Goal: Task Accomplishment & Management: Manage account settings

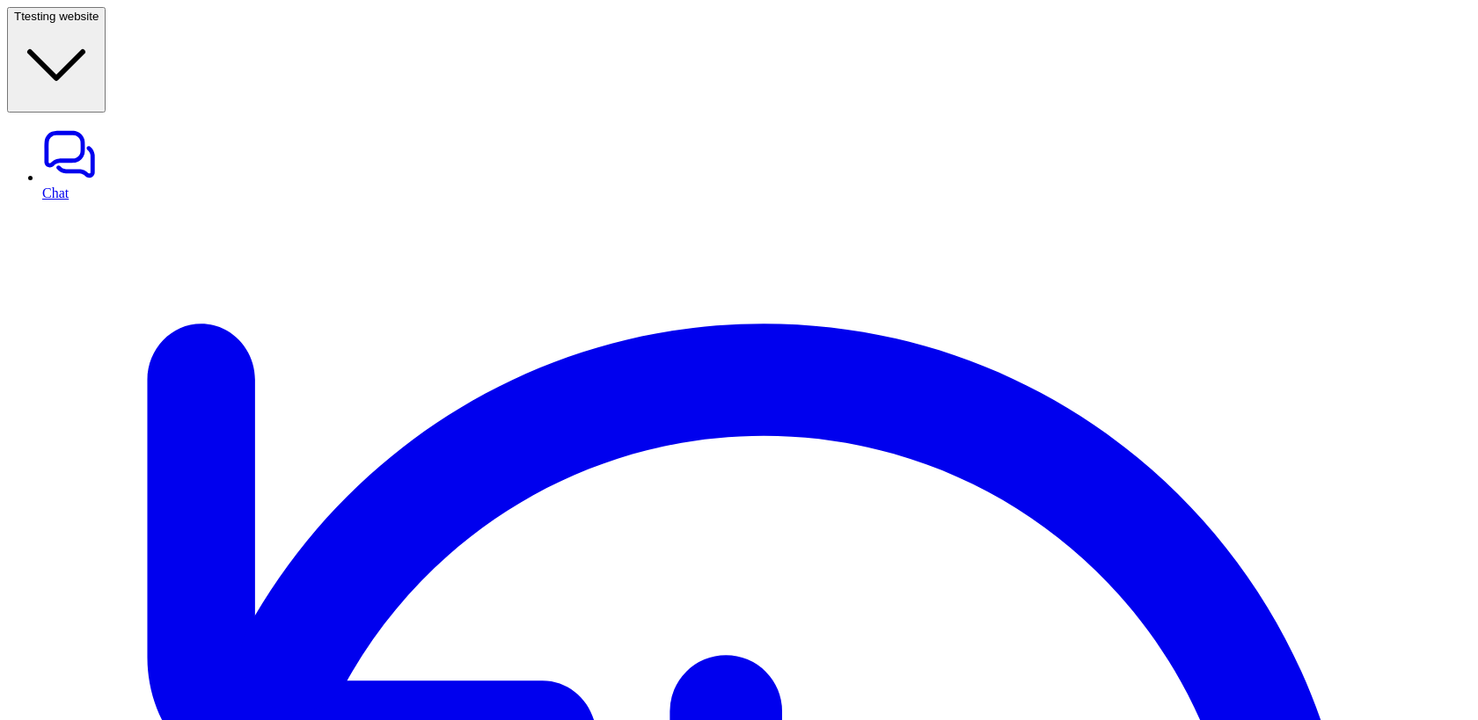
drag, startPoint x: 1011, startPoint y: 62, endPoint x: 1102, endPoint y: 62, distance: 91.5
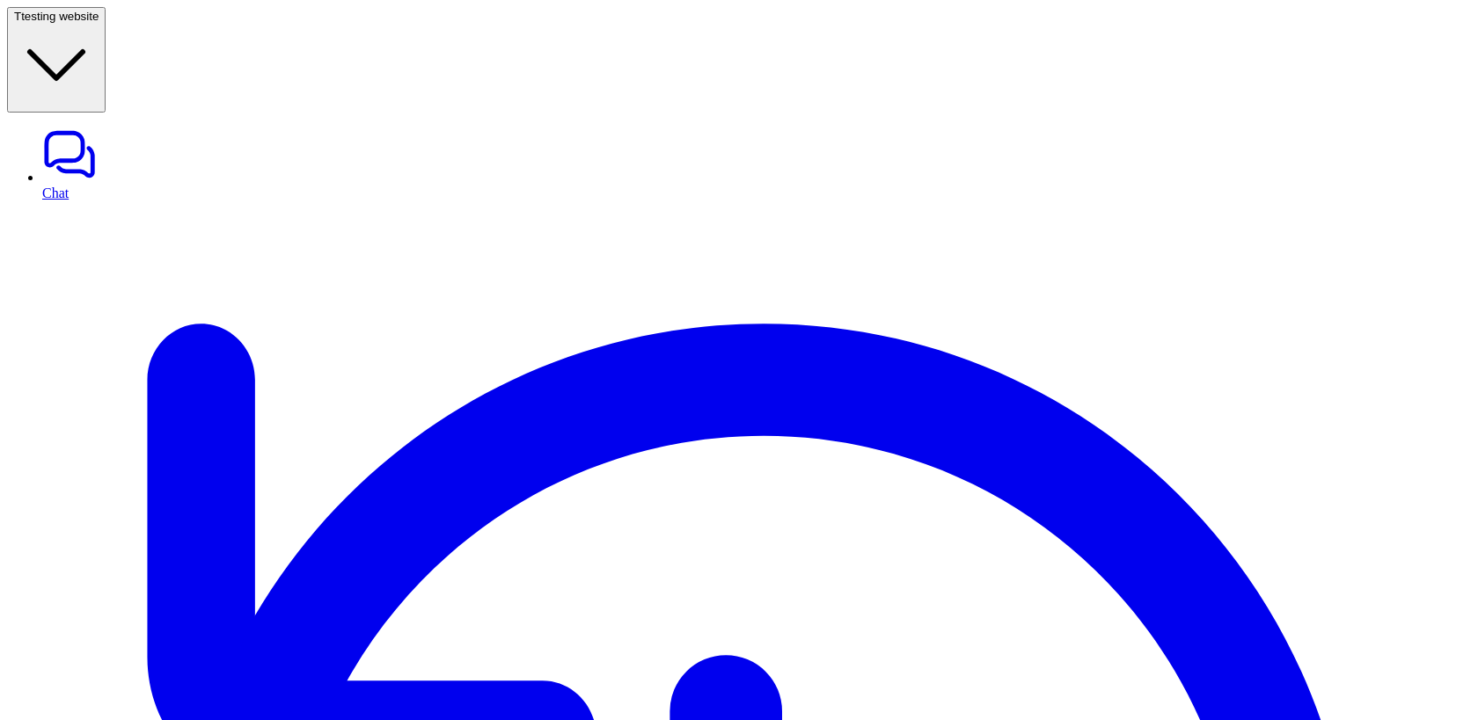
copy div "Unsaved changes"
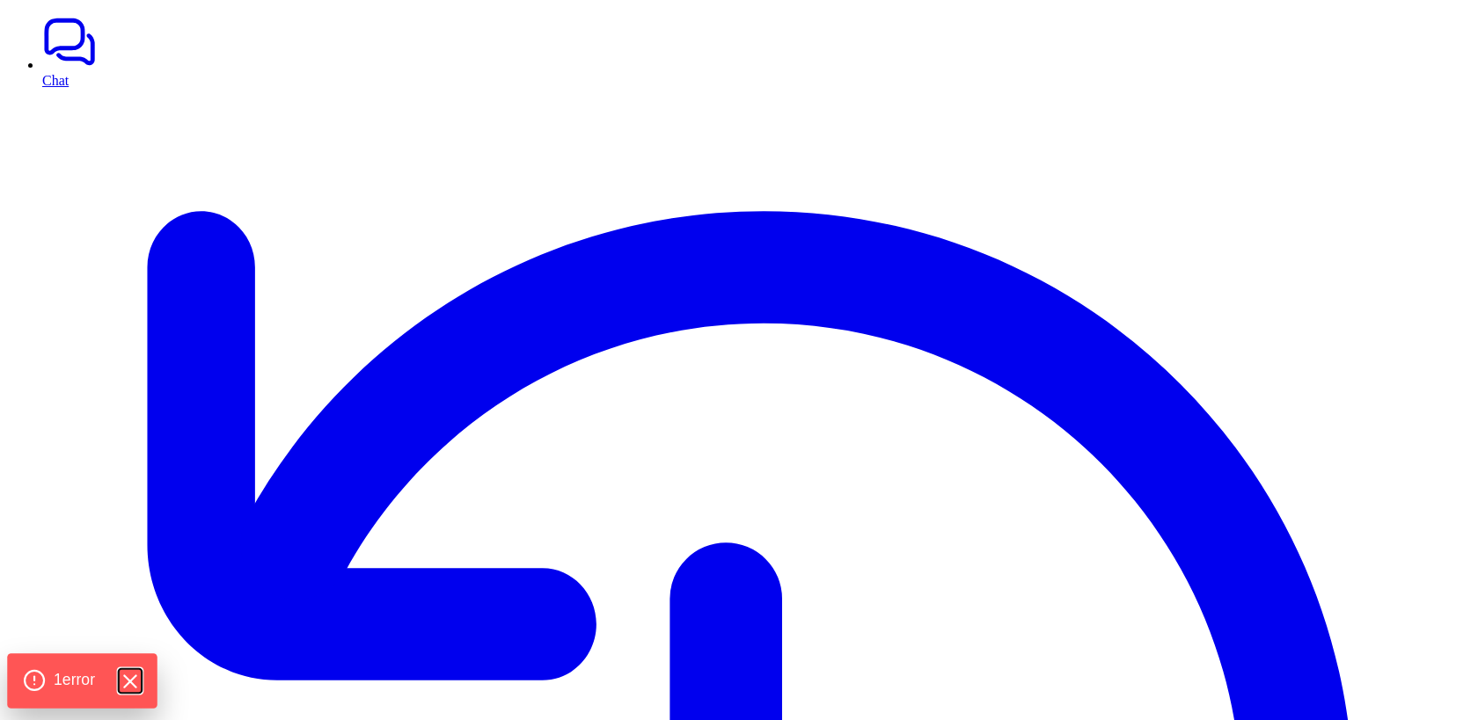
click at [125, 683] on icon "Hide Errors" at bounding box center [129, 681] width 23 height 23
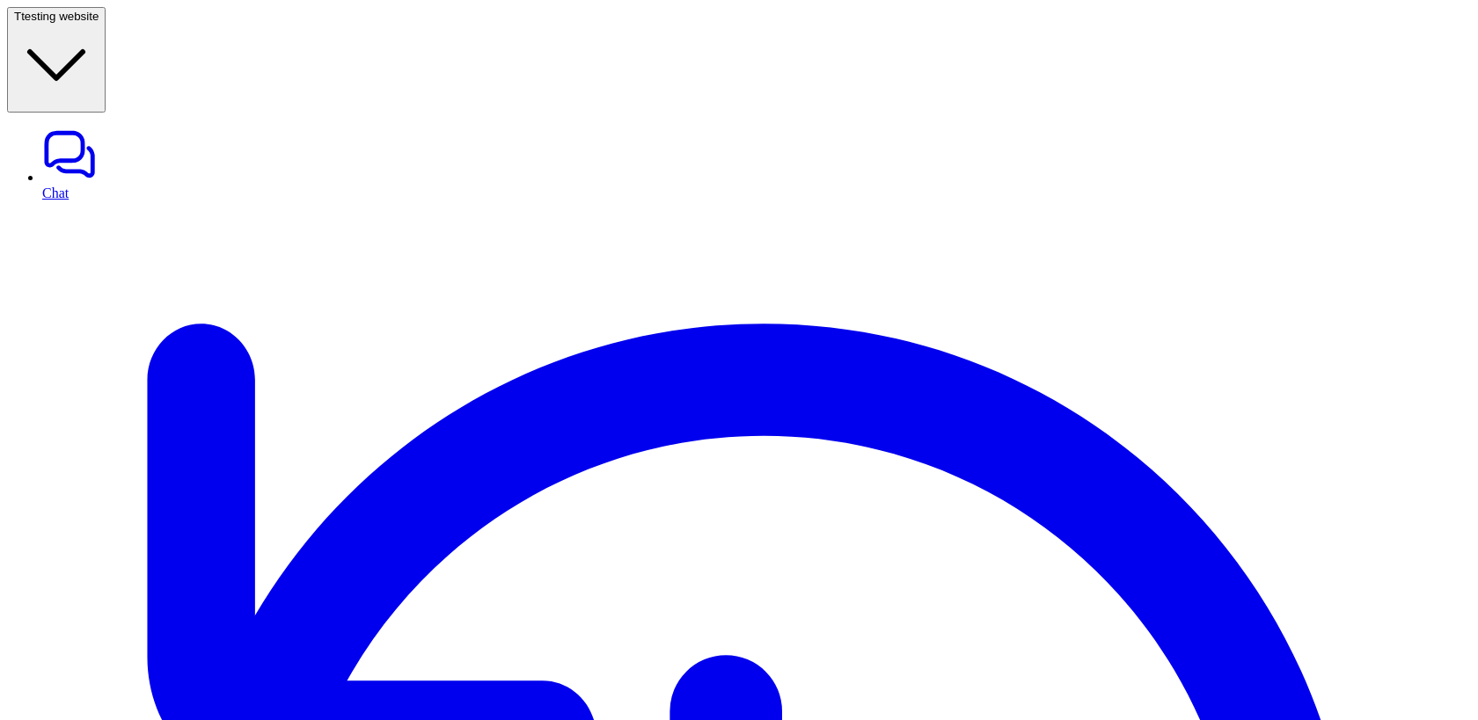
type textarea "**********"
